Goal: Navigation & Orientation: Find specific page/section

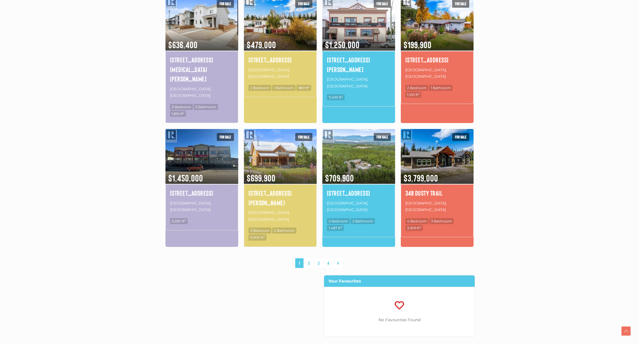
scroll to position [323, 0]
click at [309, 258] on link "2" at bounding box center [308, 263] width 9 height 10
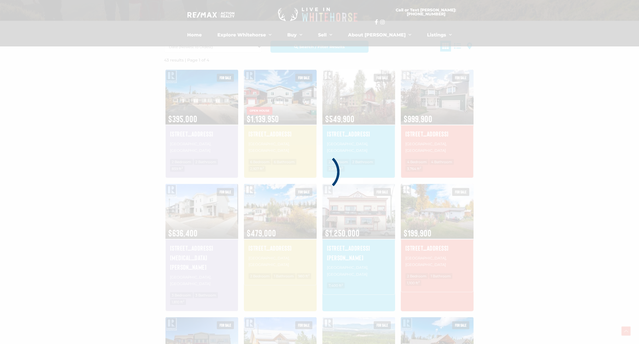
scroll to position [132, 0]
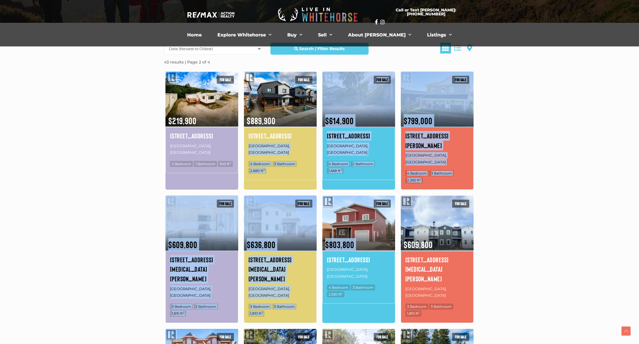
drag, startPoint x: 321, startPoint y: 223, endPoint x: 308, endPoint y: 123, distance: 100.7
click at [308, 127] on div "For sale $219,900 [STREET_ADDRESS] 2 Bedroom 1 Bathroom 940 ft 2 For sale $889,…" at bounding box center [319, 258] width 314 height 372
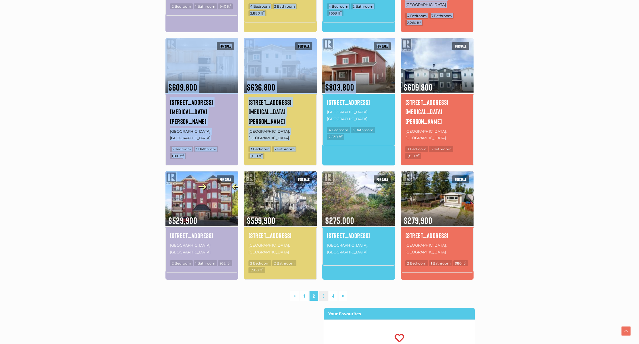
click at [322, 291] on link "3" at bounding box center [323, 296] width 9 height 10
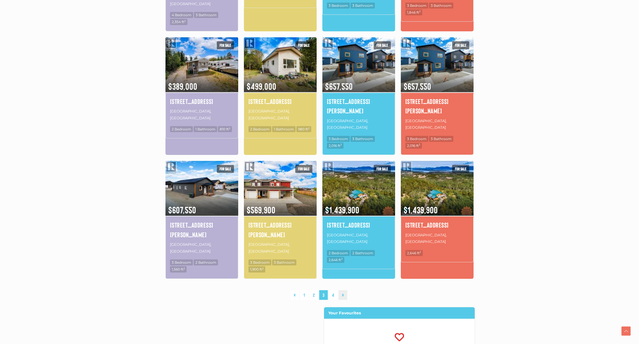
scroll to position [291, 0]
click at [334, 290] on link "4" at bounding box center [332, 295] width 9 height 10
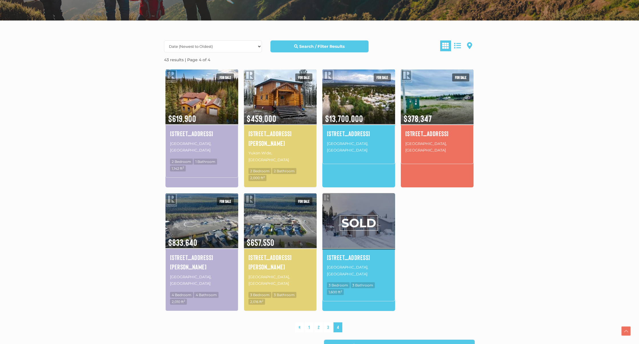
scroll to position [135, 0]
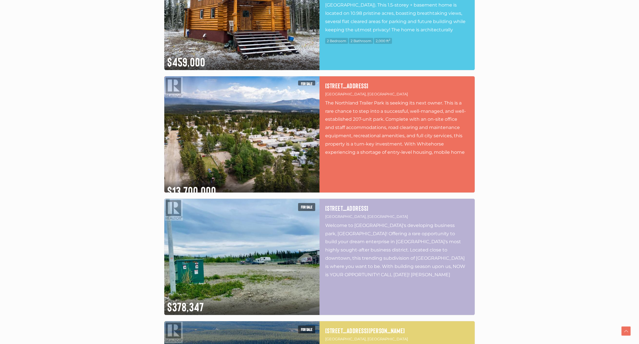
scroll to position [1848, 0]
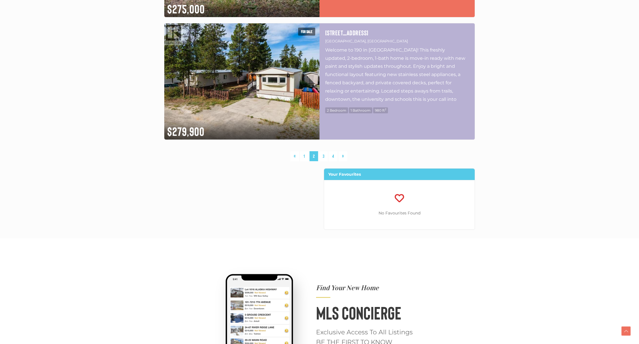
scroll to position [1535, 0]
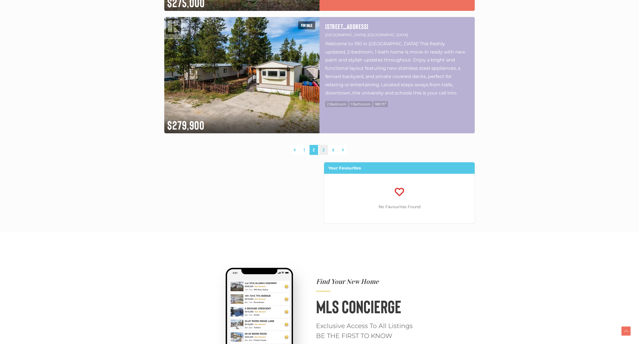
click at [323, 150] on link "3" at bounding box center [323, 150] width 9 height 10
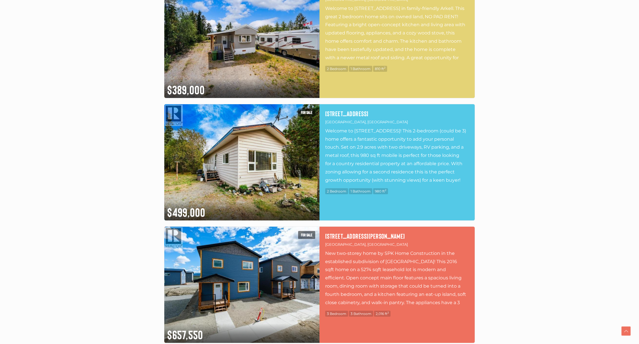
scroll to position [742, 0]
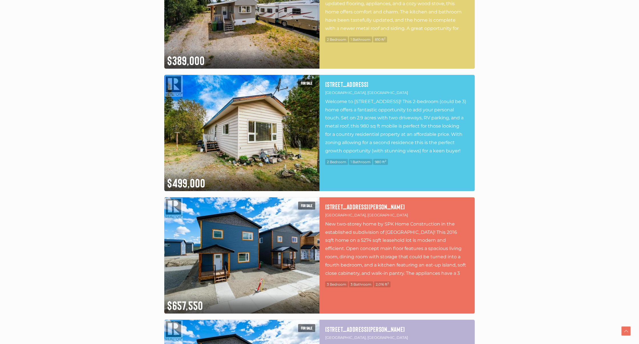
scroll to position [1535, 0]
